Goal: Navigation & Orientation: Go to known website

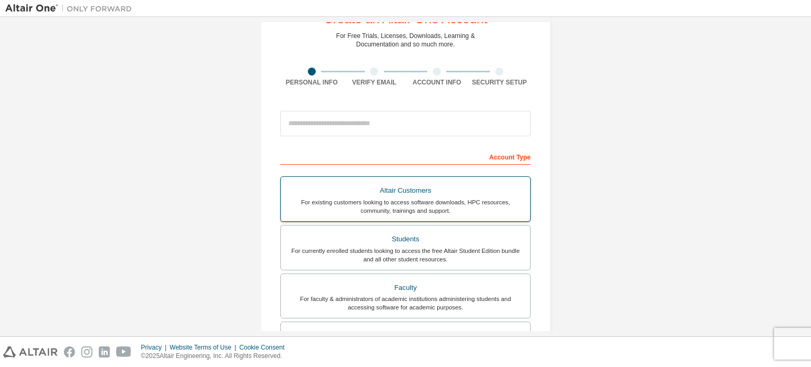
scroll to position [44, 0]
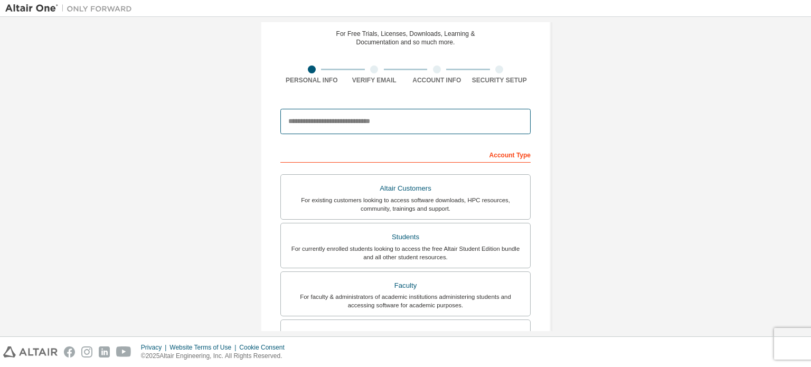
click at [440, 109] on input "email" at bounding box center [405, 121] width 250 height 25
type input "**********"
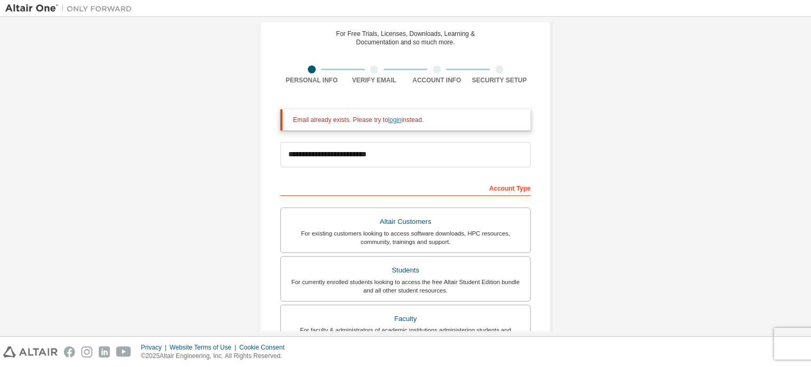
click at [395, 118] on link "login" at bounding box center [394, 119] width 13 height 7
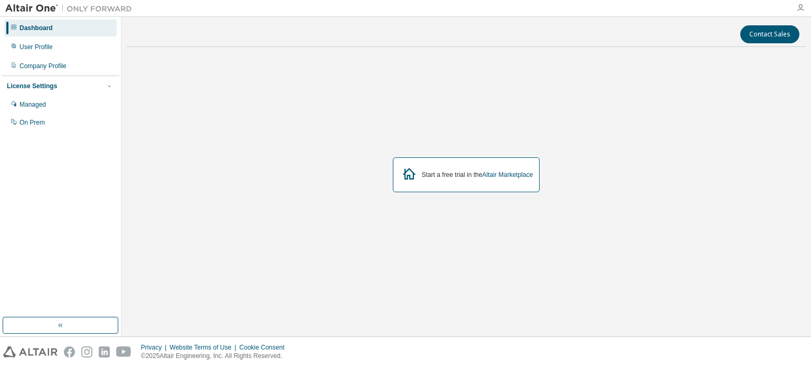
click at [798, 10] on icon "button" at bounding box center [800, 8] width 8 height 8
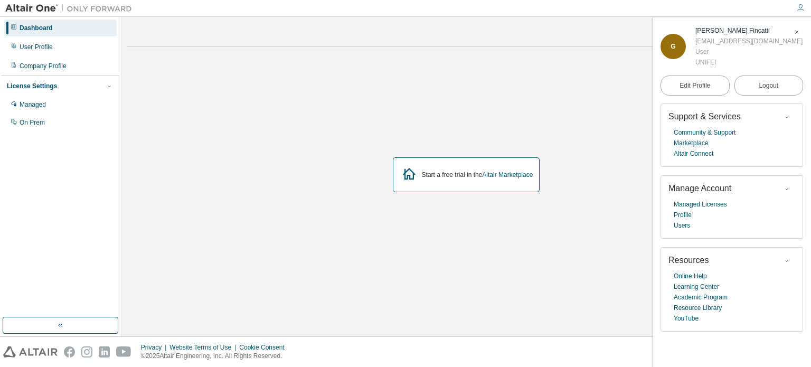
click at [600, 257] on div "Start a free trial in the Altair Marketplace" at bounding box center [466, 174] width 679 height 239
click at [800, 32] on span "button" at bounding box center [796, 32] width 11 height 17
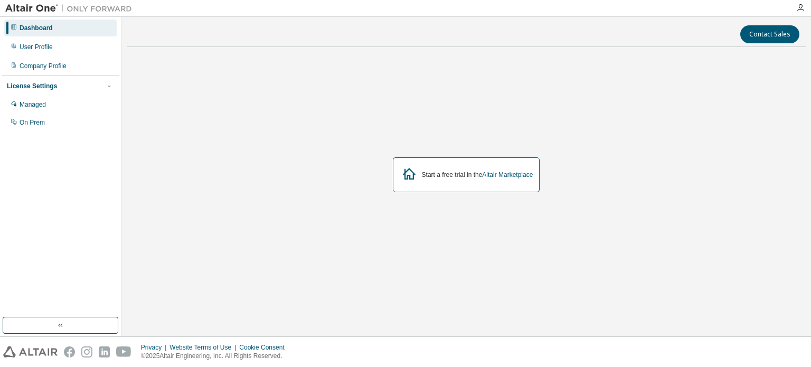
click at [436, 171] on div "Start a free trial in the Altair Marketplace" at bounding box center [477, 175] width 111 height 8
click at [493, 173] on link "Altair Marketplace" at bounding box center [507, 174] width 51 height 7
